Goal: Information Seeking & Learning: Learn about a topic

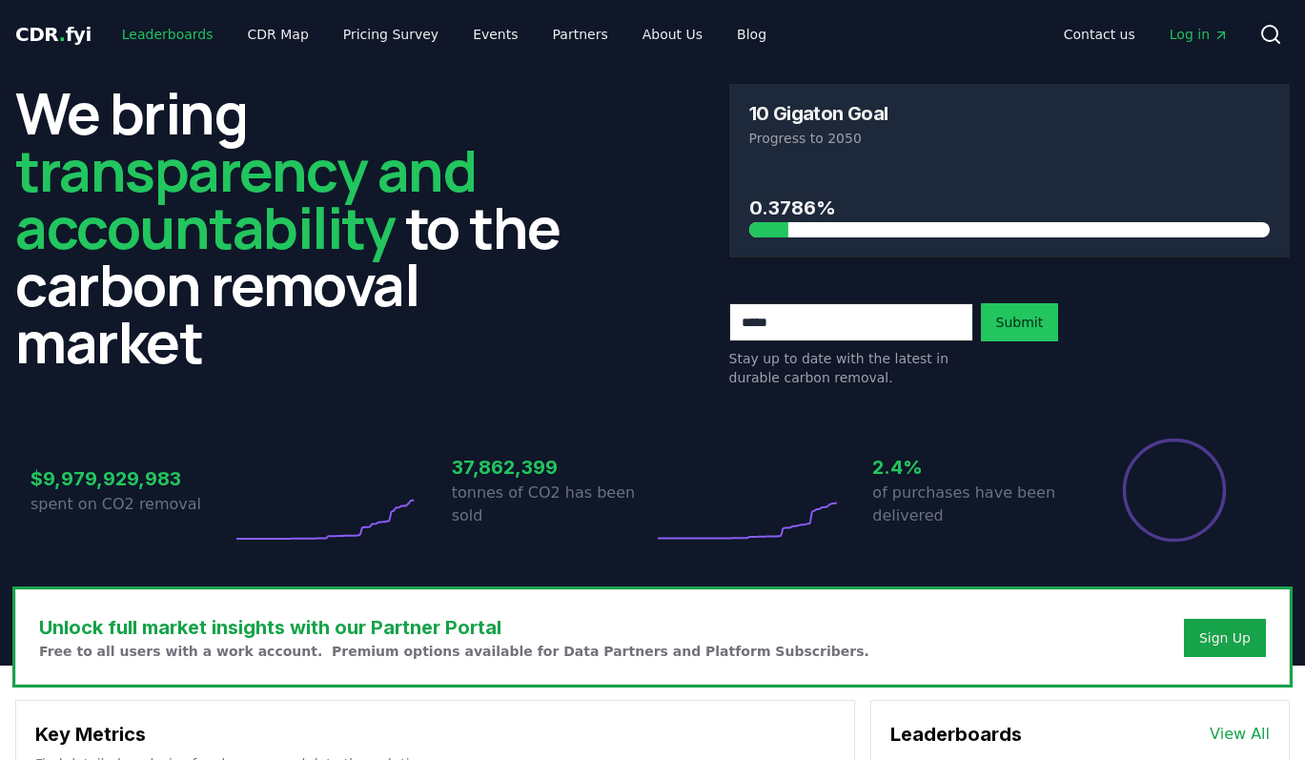
click at [194, 31] on link "Leaderboards" at bounding box center [168, 34] width 122 height 34
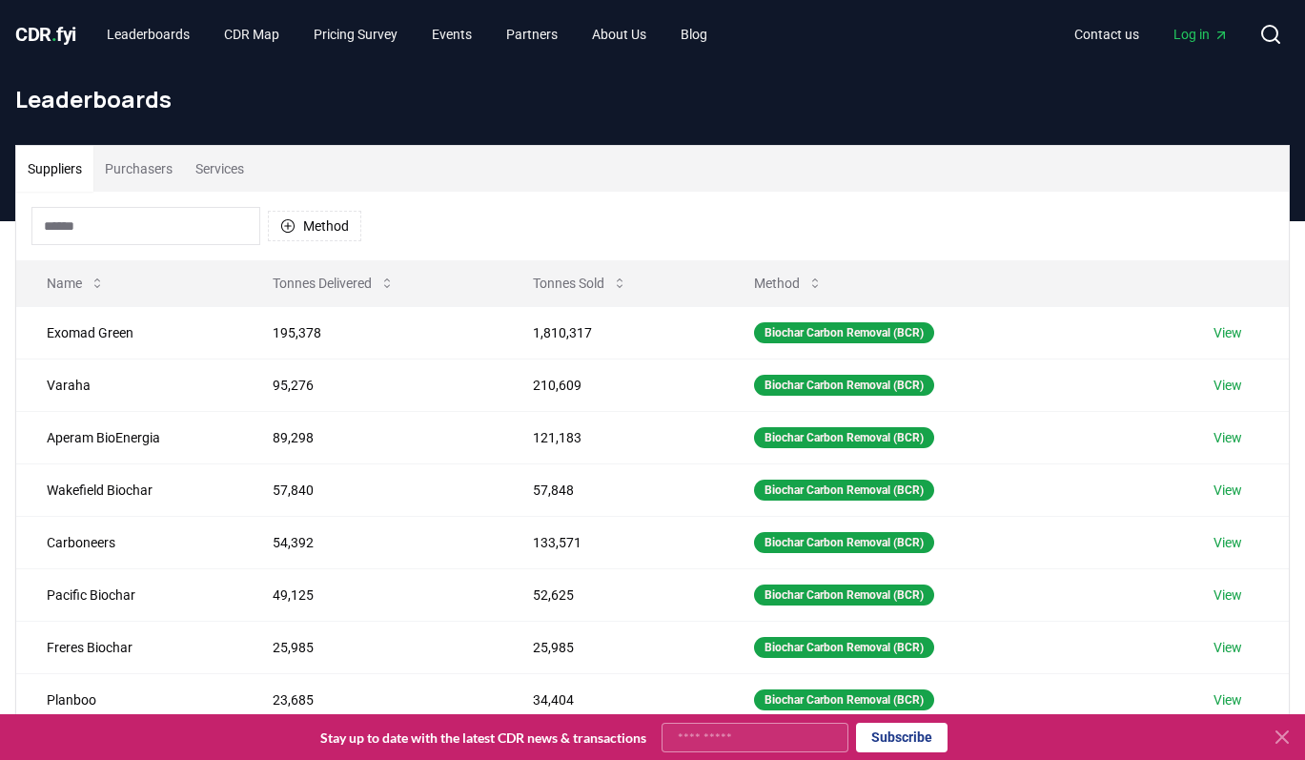
click at [173, 170] on button "Purchasers" at bounding box center [138, 169] width 91 height 46
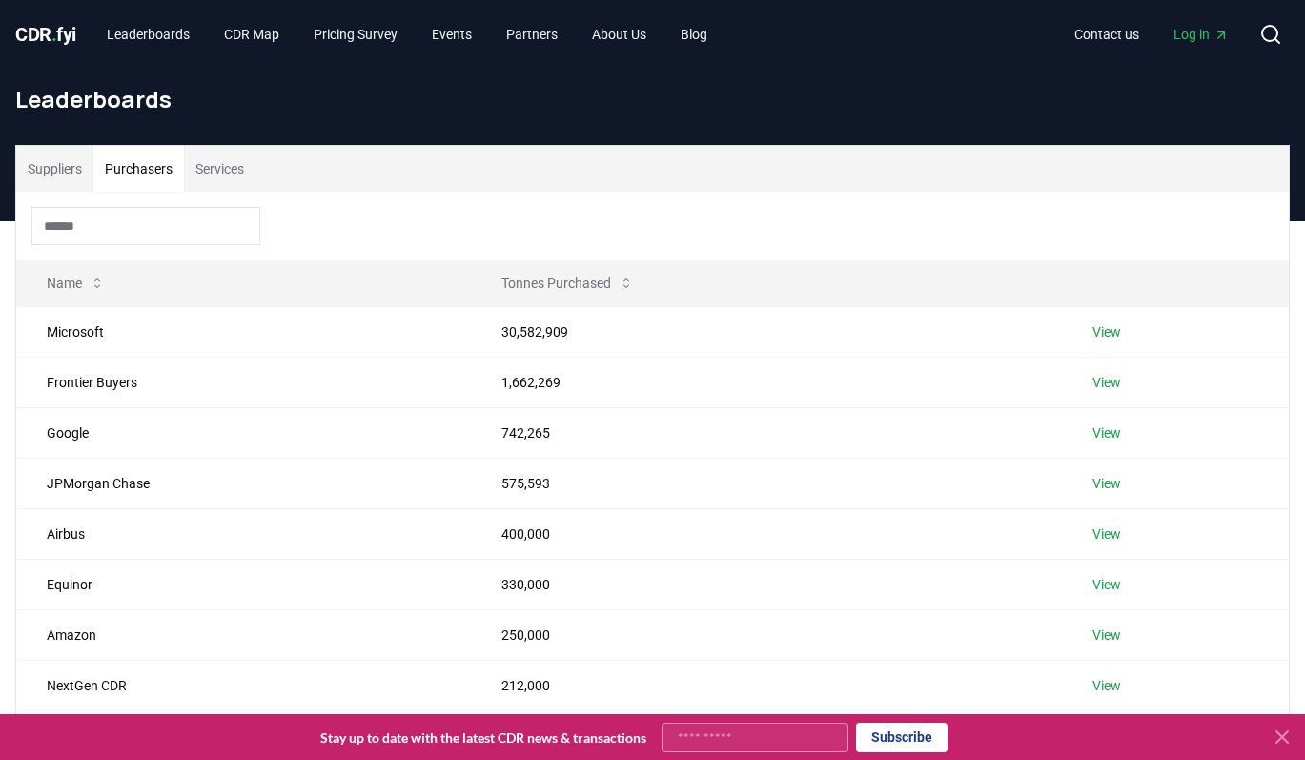
click at [66, 167] on button "Suppliers" at bounding box center [54, 169] width 77 height 46
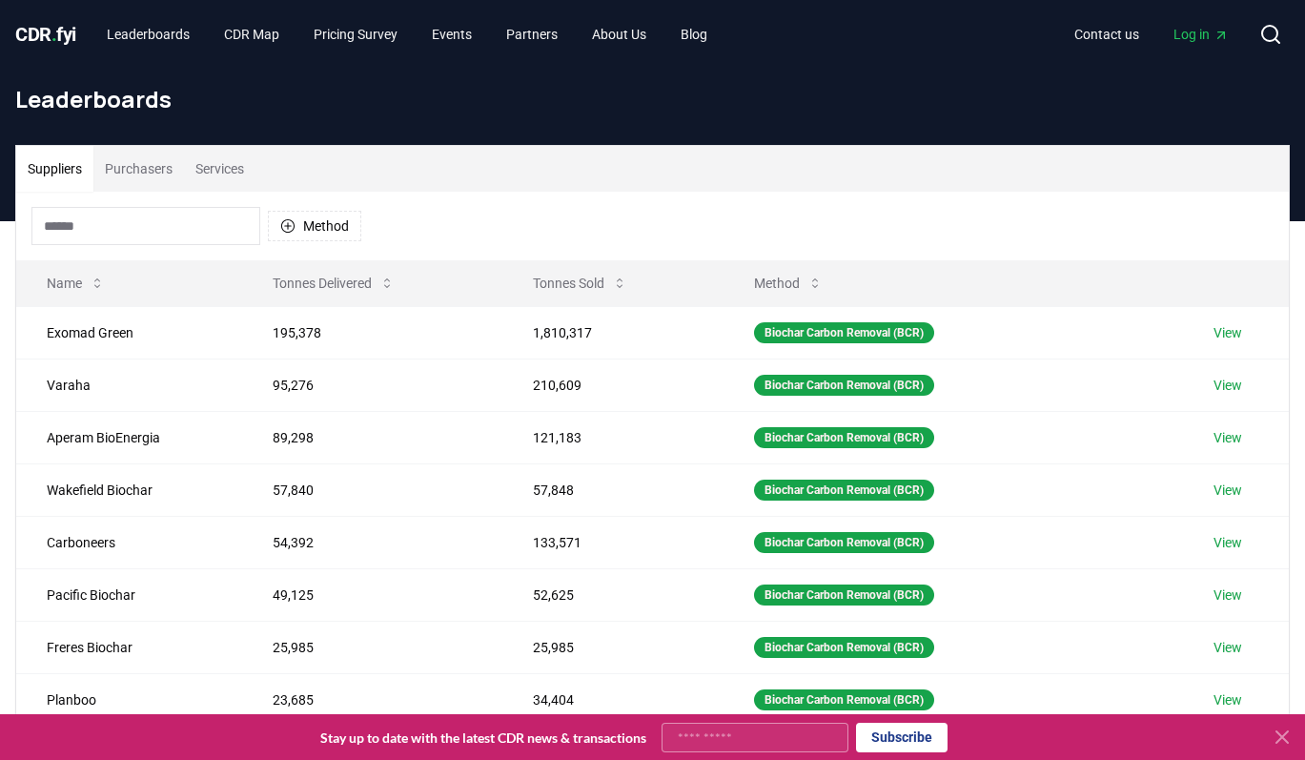
click at [160, 226] on input at bounding box center [145, 226] width 229 height 38
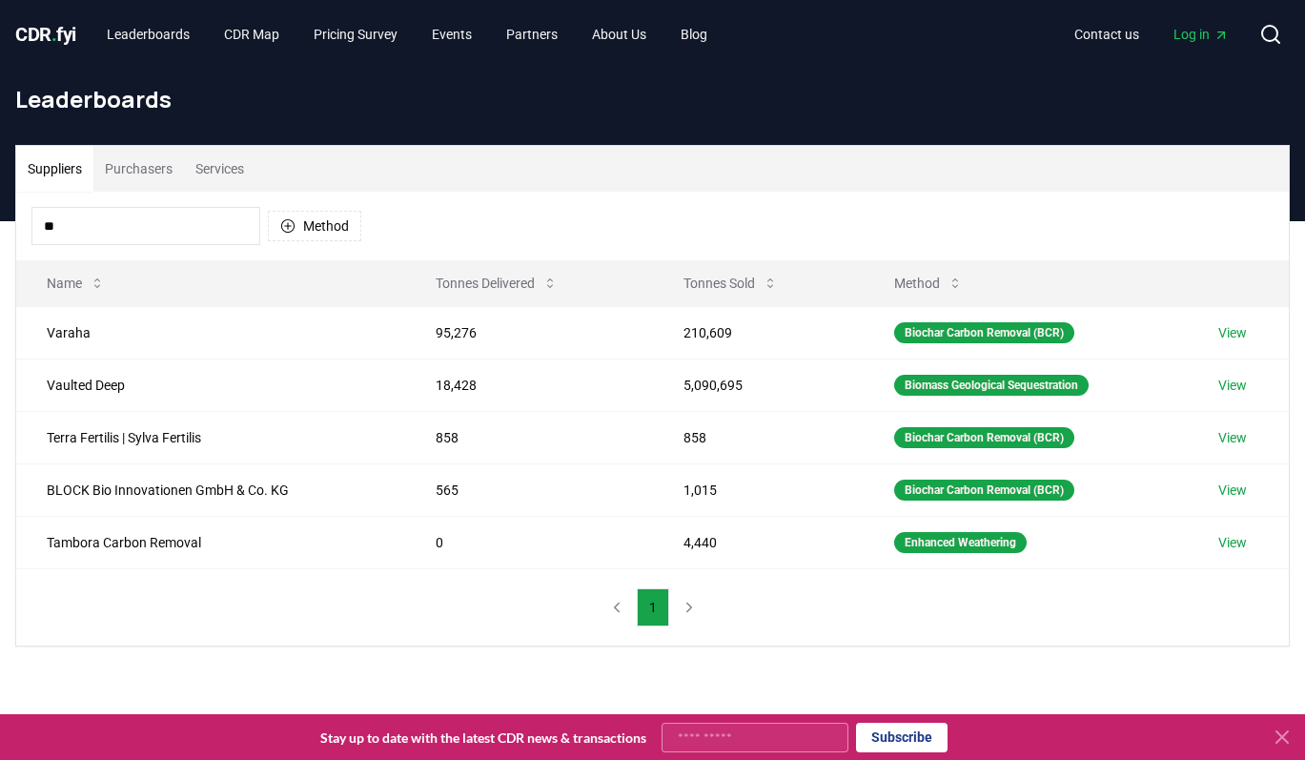
type input "*"
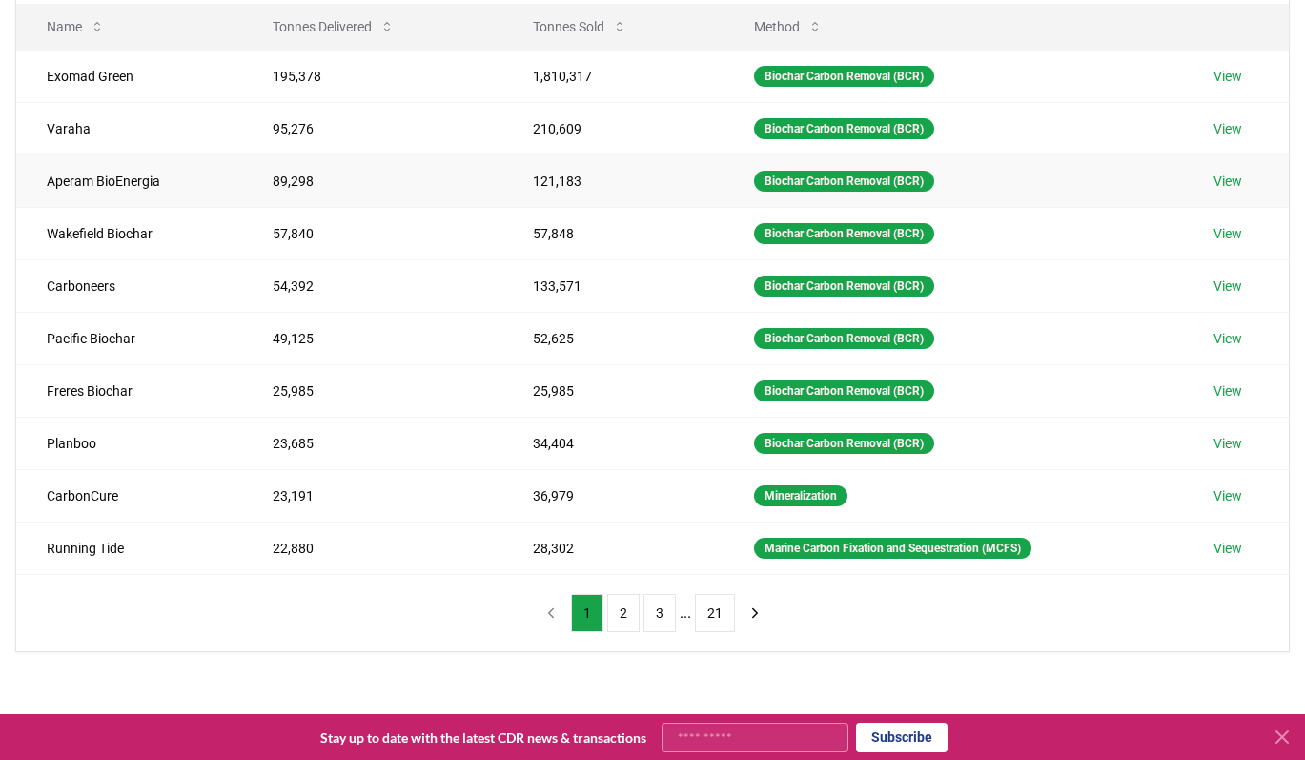
scroll to position [308, 0]
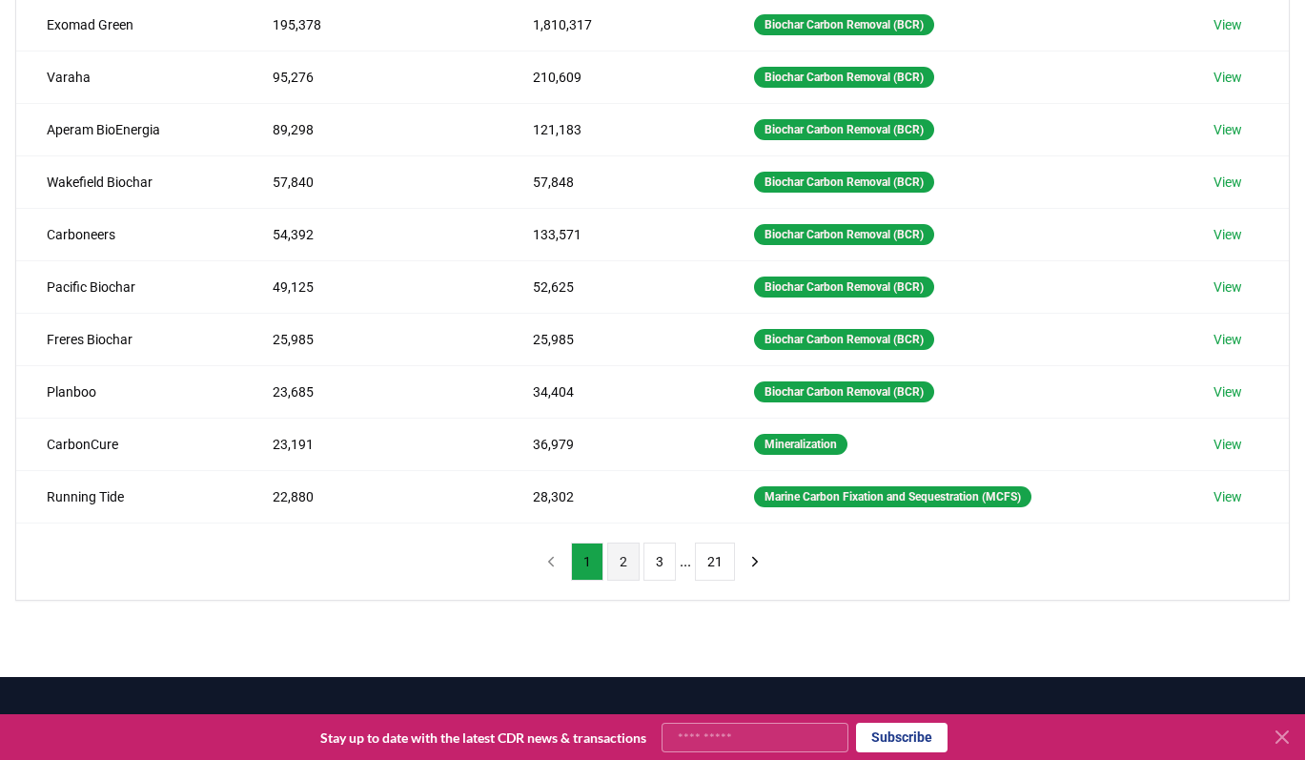
click at [625, 559] on button "2" at bounding box center [623, 562] width 32 height 38
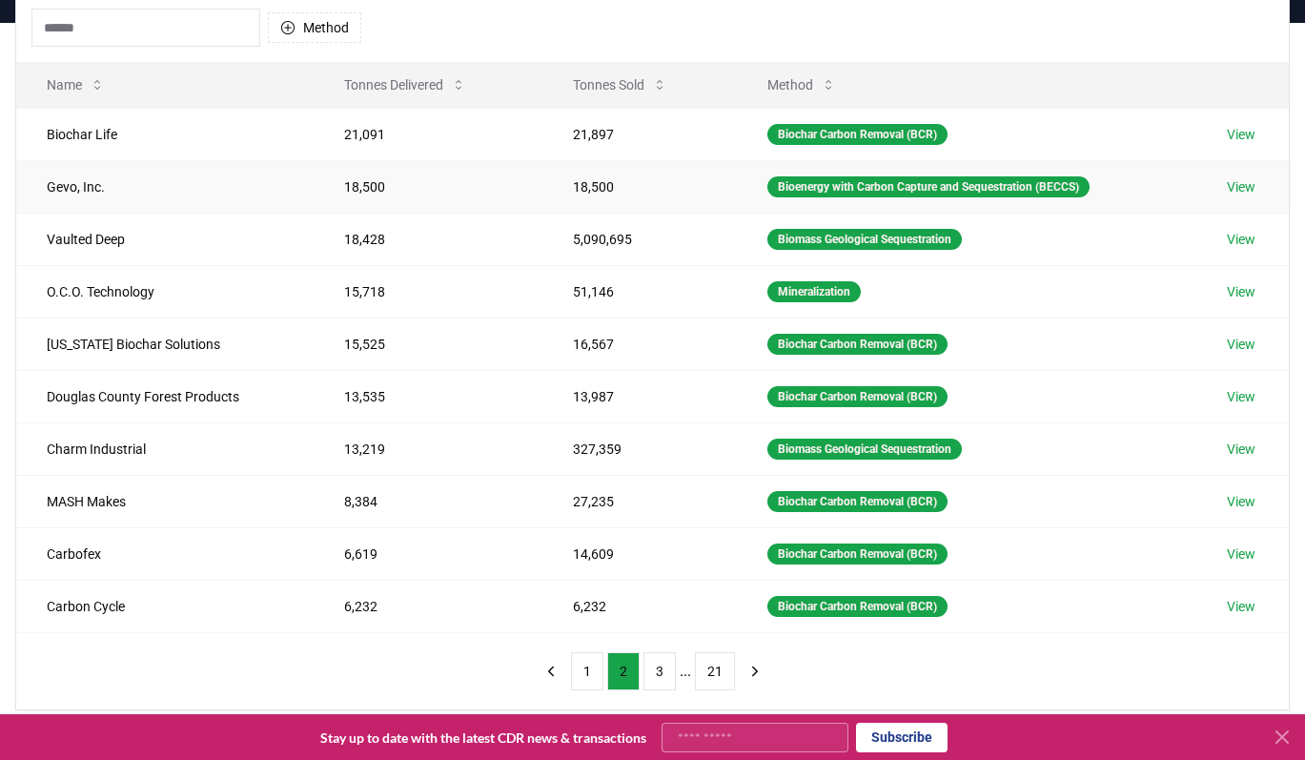
scroll to position [202, 0]
